Goal: Information Seeking & Learning: Learn about a topic

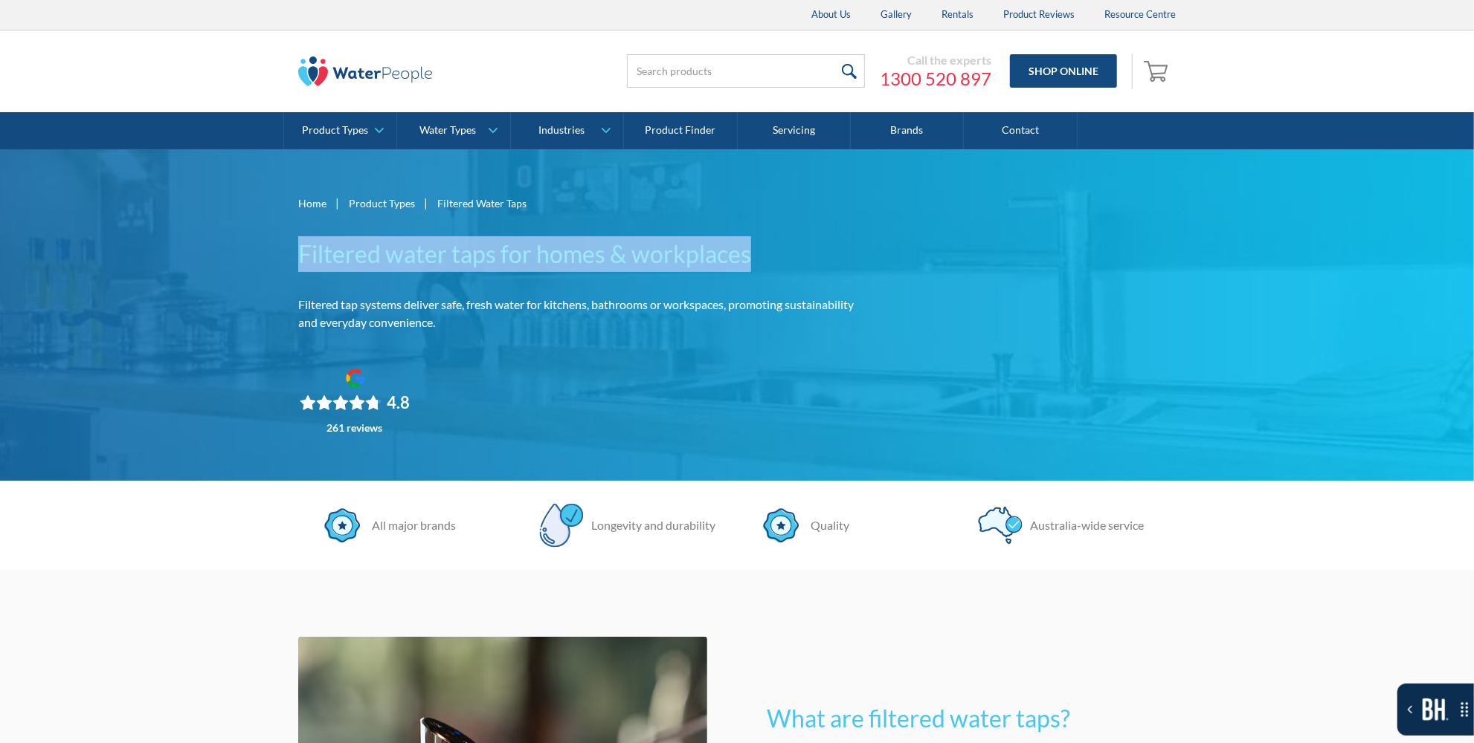
drag, startPoint x: 427, startPoint y: 255, endPoint x: 758, endPoint y: 247, distance: 331.7
click at [758, 247] on div "Home | Product Types | Filtered Water Taps Filtered water taps for homes & work…" at bounding box center [737, 315] width 1474 height 332
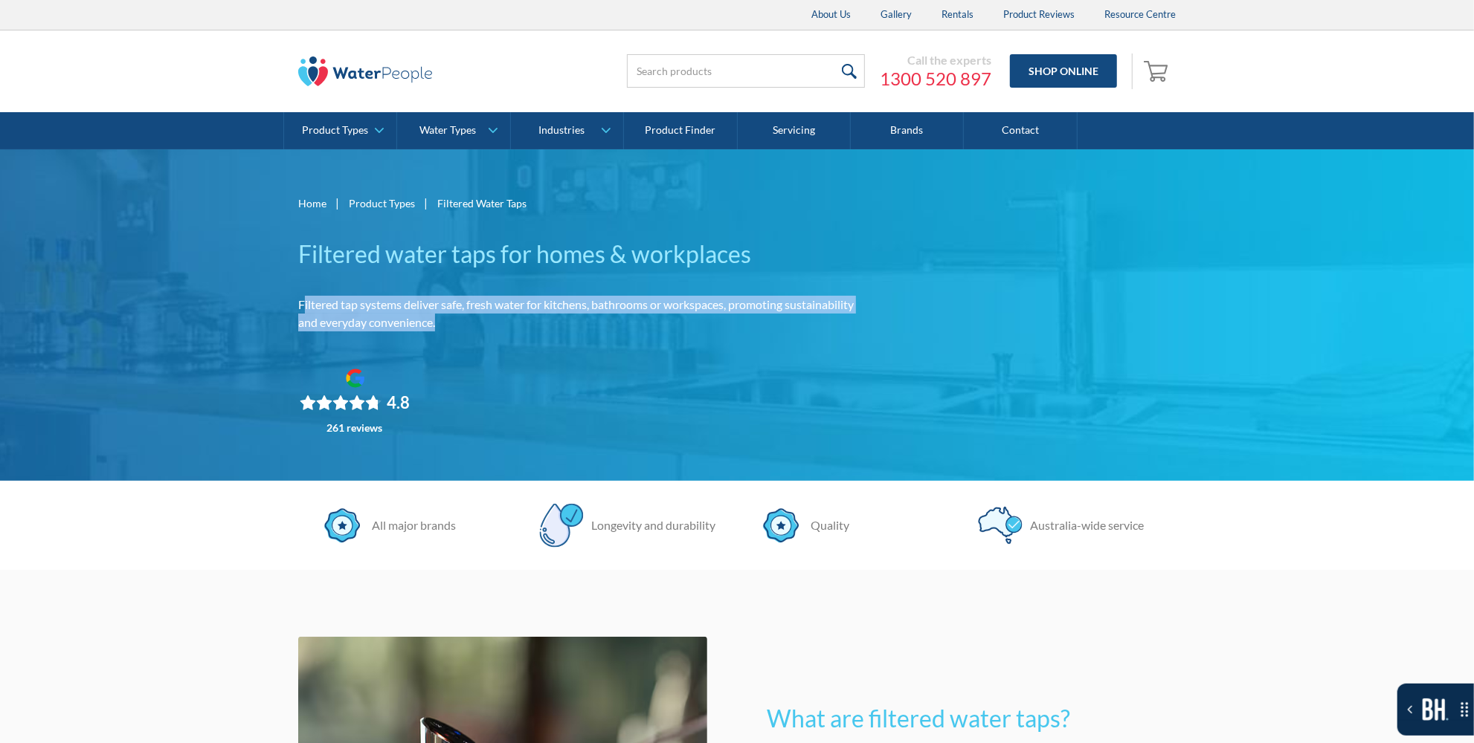
drag, startPoint x: 306, startPoint y: 305, endPoint x: 979, endPoint y: 327, distance: 673.9
click at [979, 327] on div "Home | Product Types | Filtered Water Taps Filtered water taps for homes & work…" at bounding box center [736, 315] width 877 height 242
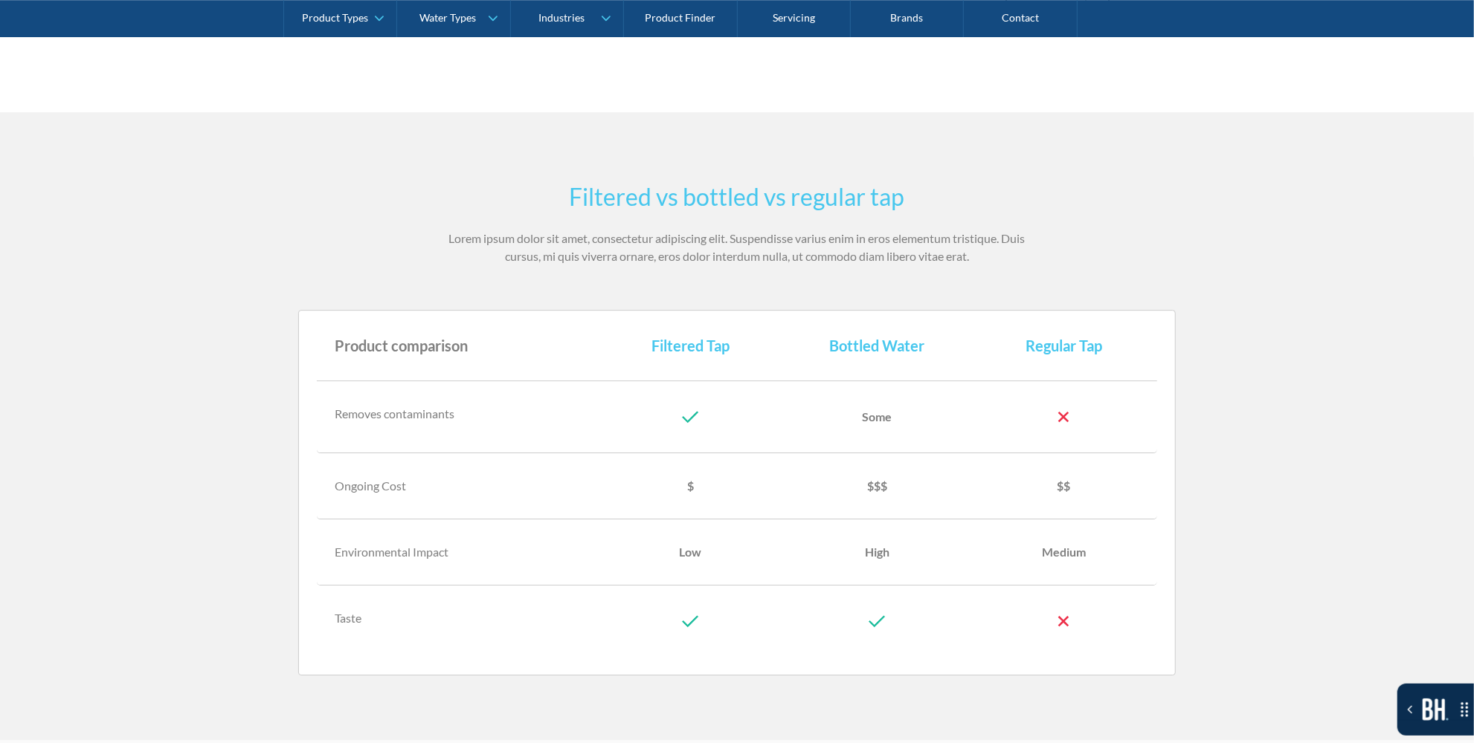
scroll to position [3514, 0]
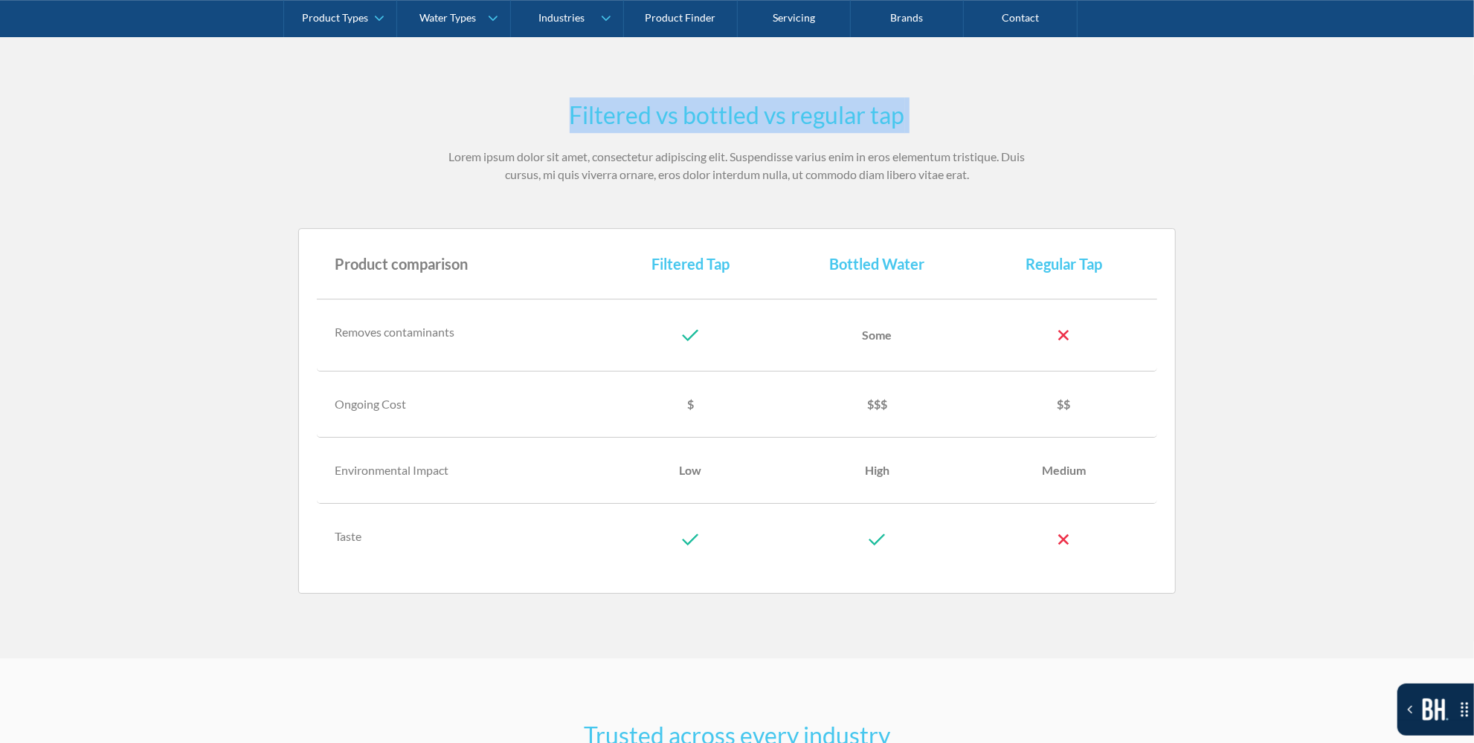
drag, startPoint x: 363, startPoint y: 138, endPoint x: 538, endPoint y: 106, distance: 178.3
click at [538, 106] on section "Filtered vs bottled vs regular tap Lorem ipsum dolor sit amet, consectetur adip…" at bounding box center [737, 344] width 1474 height 628
drag, startPoint x: 520, startPoint y: 132, endPoint x: 514, endPoint y: 115, distance: 17.4
click at [514, 115] on div "Filtered vs bottled vs regular tap Lorem ipsum dolor sit amet, consectetur adip…" at bounding box center [737, 140] width 580 height 86
click at [518, 109] on h2 "Filtered vs bottled vs regular tap" at bounding box center [737, 115] width 580 height 36
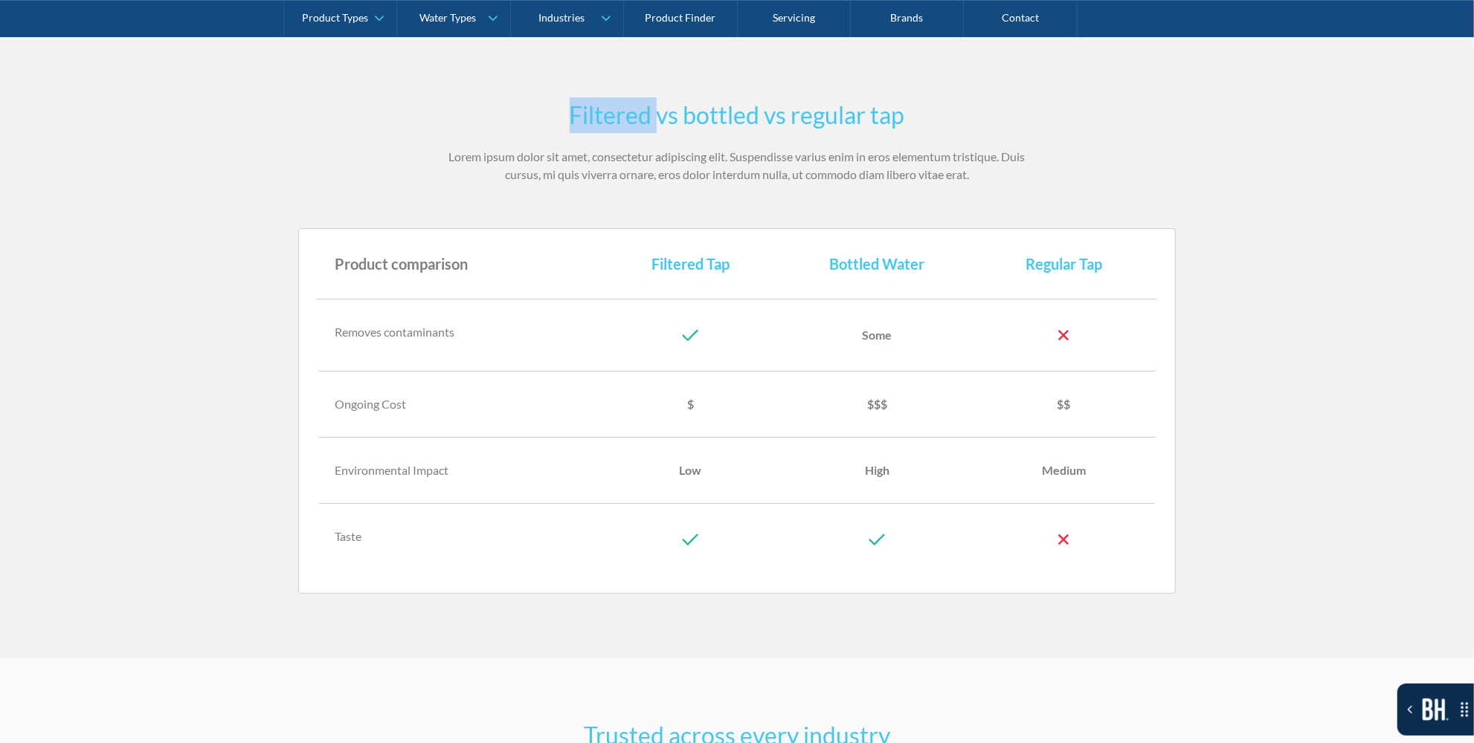
click at [518, 109] on h2 "Filtered vs bottled vs regular tap" at bounding box center [737, 115] width 580 height 36
drag, startPoint x: 312, startPoint y: 265, endPoint x: 411, endPoint y: 265, distance: 99.6
click at [411, 265] on div "Product comparison Filtered Tap Bottled Water Regular Tap Removes contaminants …" at bounding box center [736, 411] width 877 height 366
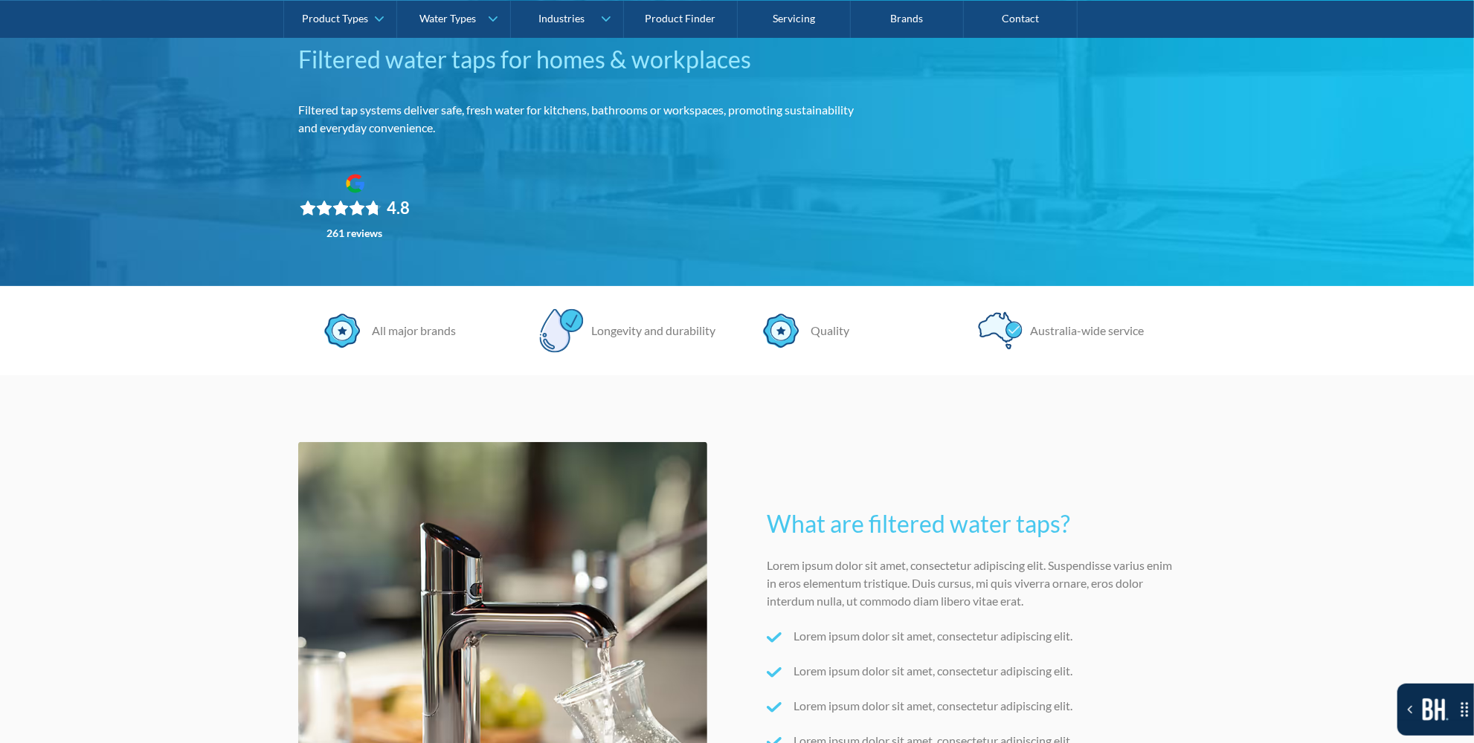
scroll to position [0, 0]
